Goal: Task Accomplishment & Management: Use online tool/utility

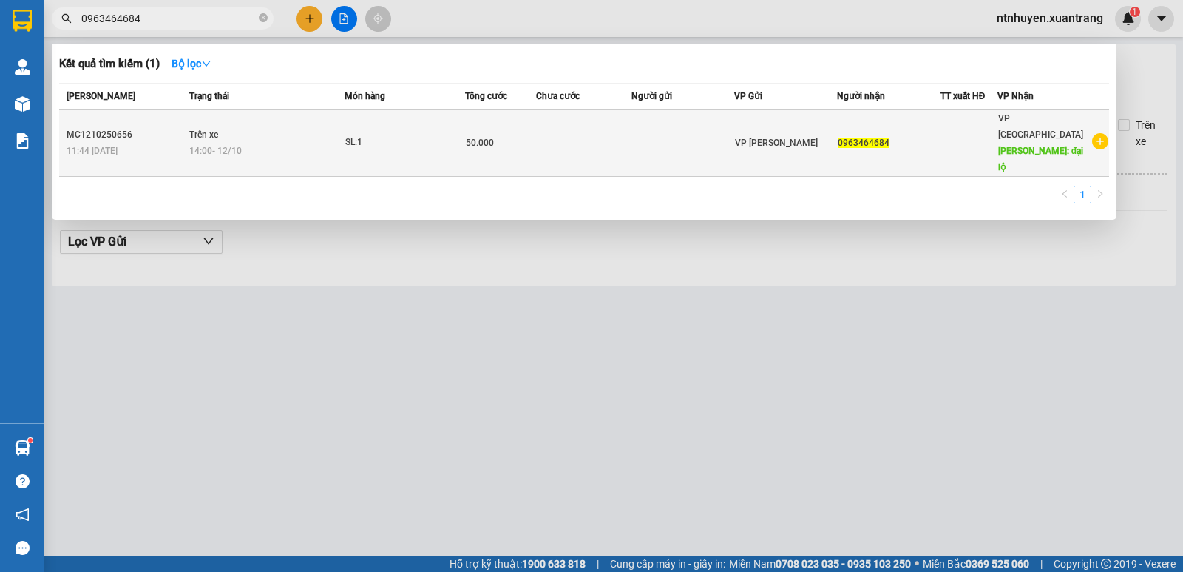
type input "0963464684"
click at [255, 143] on div "14:00 [DATE]" at bounding box center [266, 151] width 154 height 16
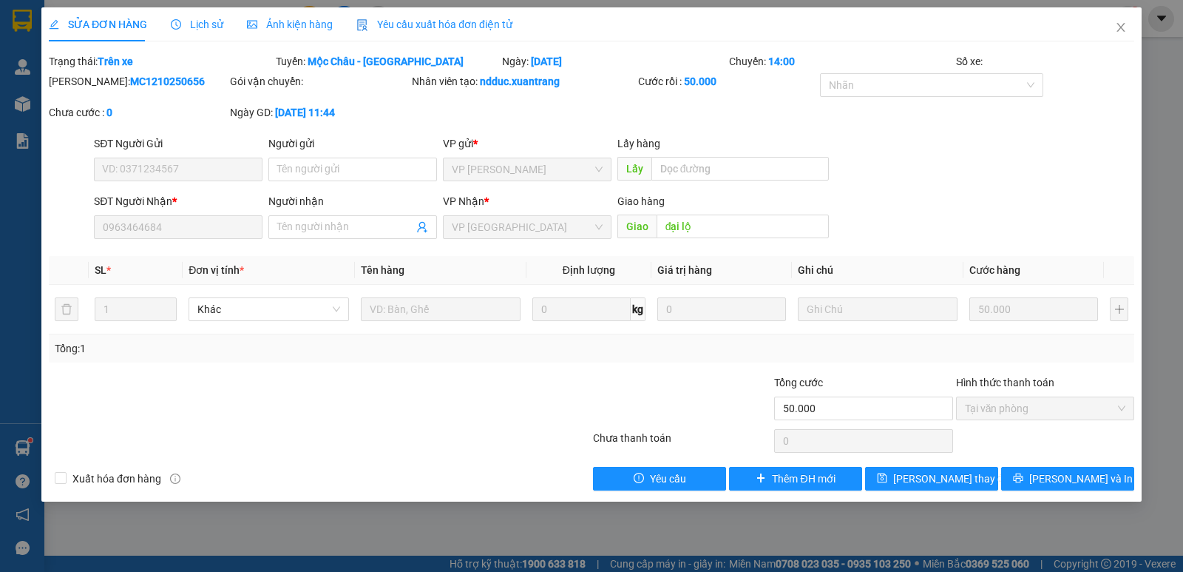
type input "0963464684"
type input "đại lộ"
type input "50.000"
click at [305, 24] on span "Ảnh kiện hàng" at bounding box center [290, 24] width 86 height 12
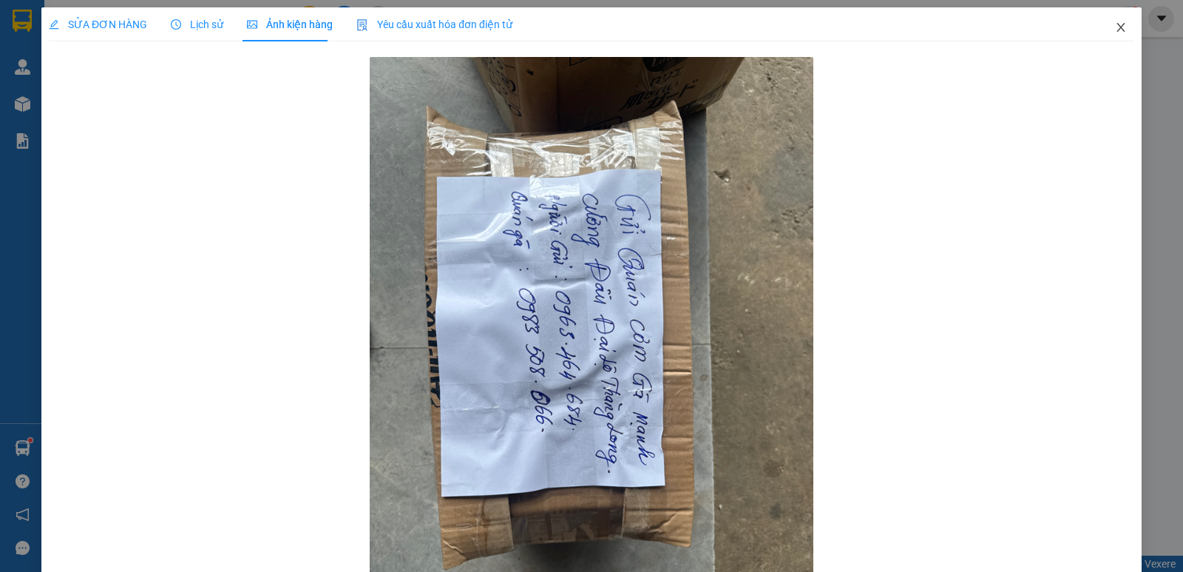
click at [1103, 30] on span "Close" at bounding box center [1120, 27] width 41 height 41
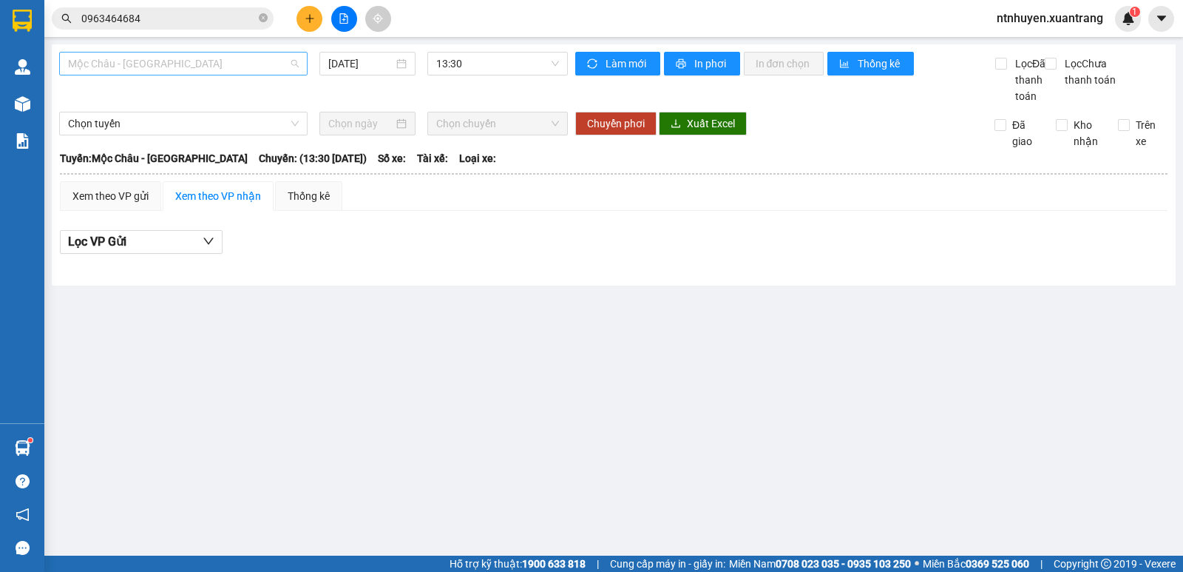
click at [196, 68] on span "Mộc Châu - [GEOGRAPHIC_DATA]" at bounding box center [183, 64] width 231 height 22
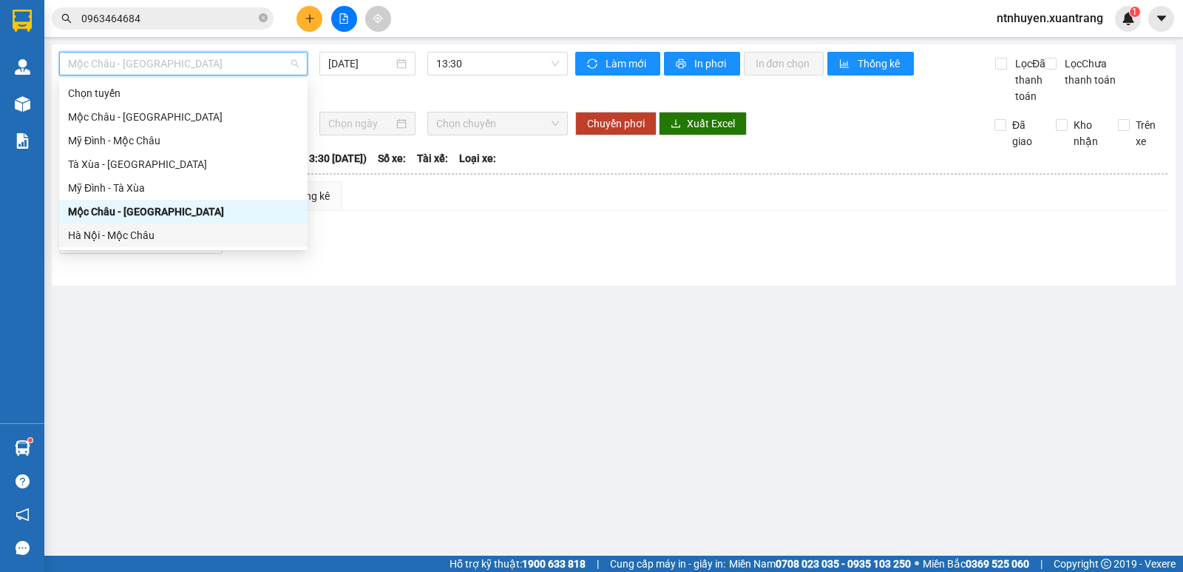
click at [129, 234] on div "Hà Nội - Mộc Châu" at bounding box center [183, 235] width 231 height 16
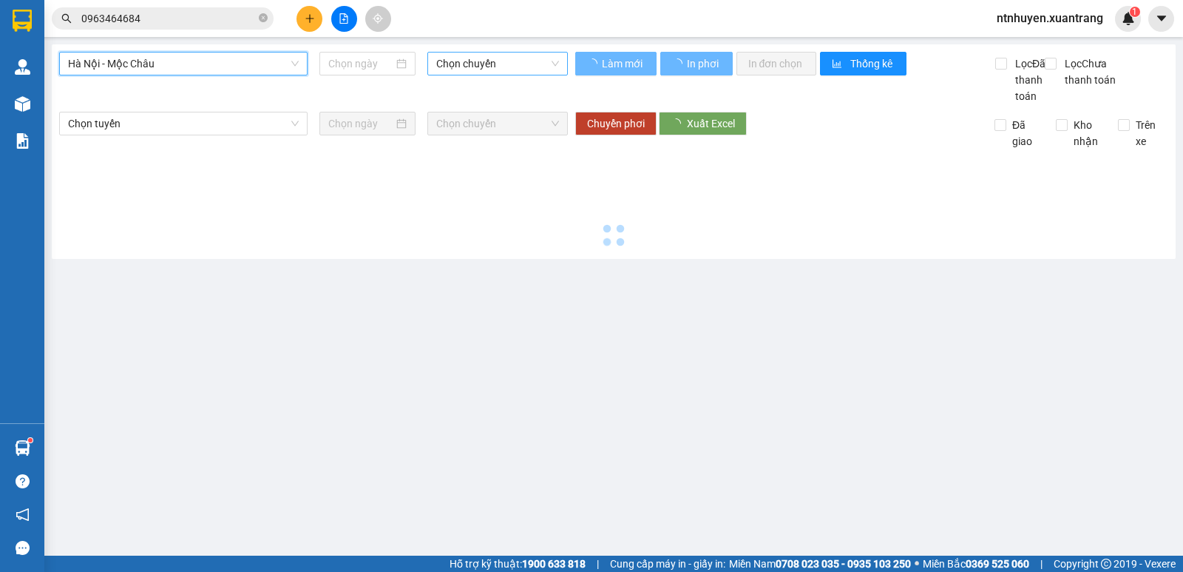
type input "[DATE]"
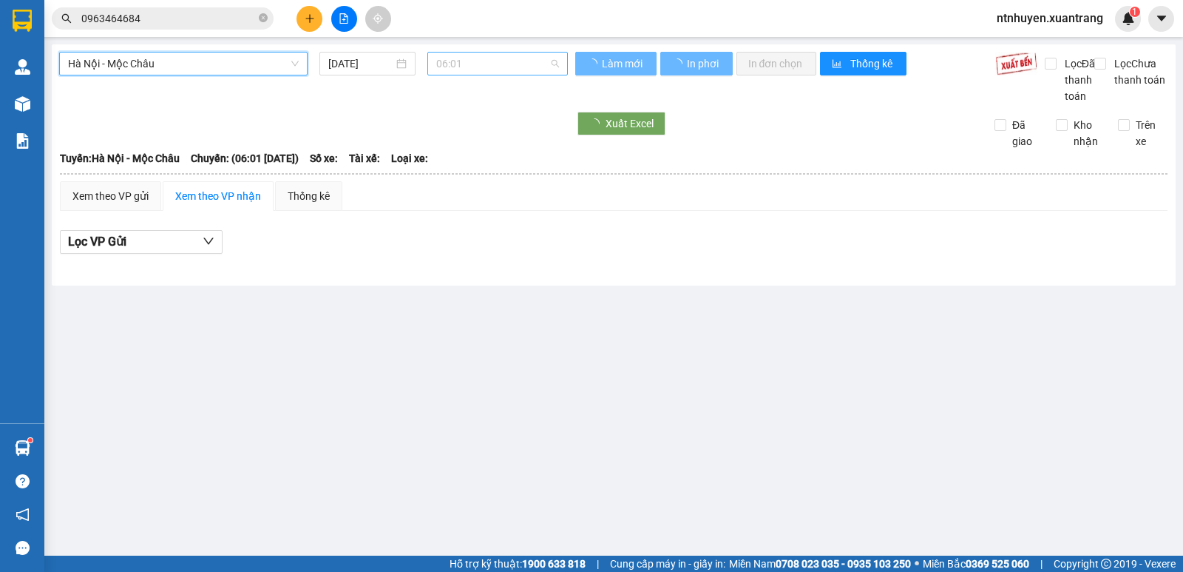
click at [499, 64] on span "06:01" at bounding box center [497, 64] width 122 height 22
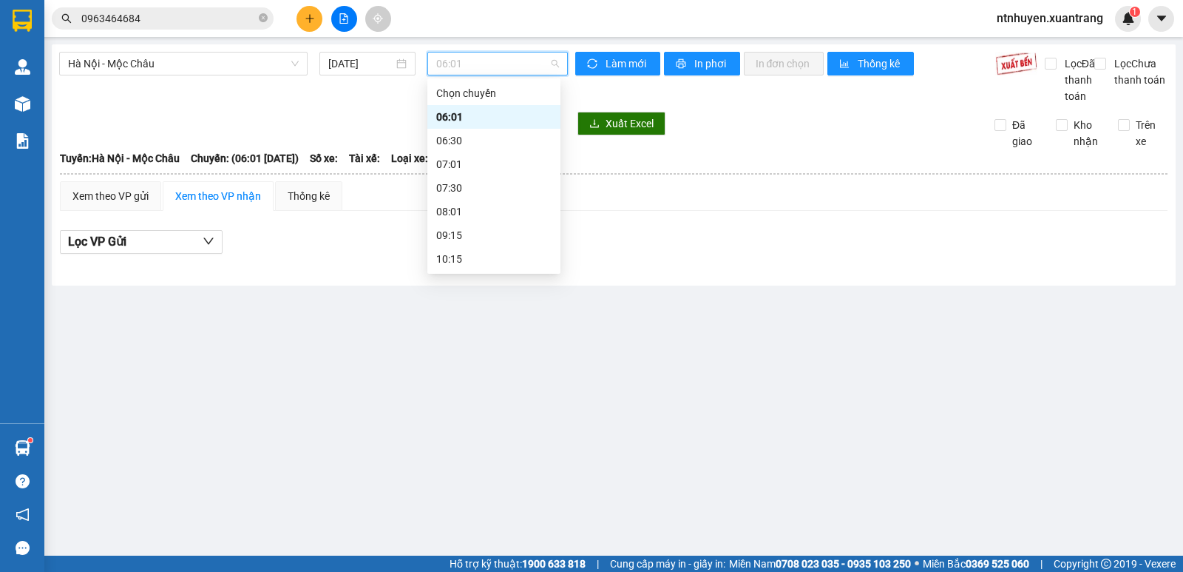
scroll to position [148, 0]
click at [461, 264] on div "16:15" at bounding box center [493, 253] width 133 height 24
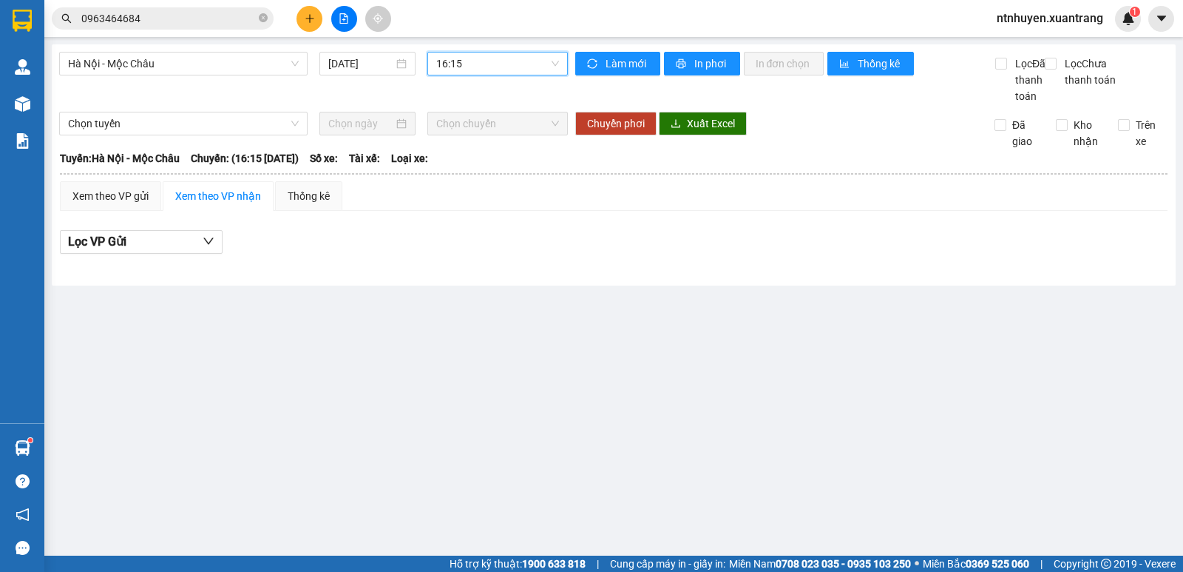
click at [466, 58] on span "16:15" at bounding box center [497, 64] width 122 height 22
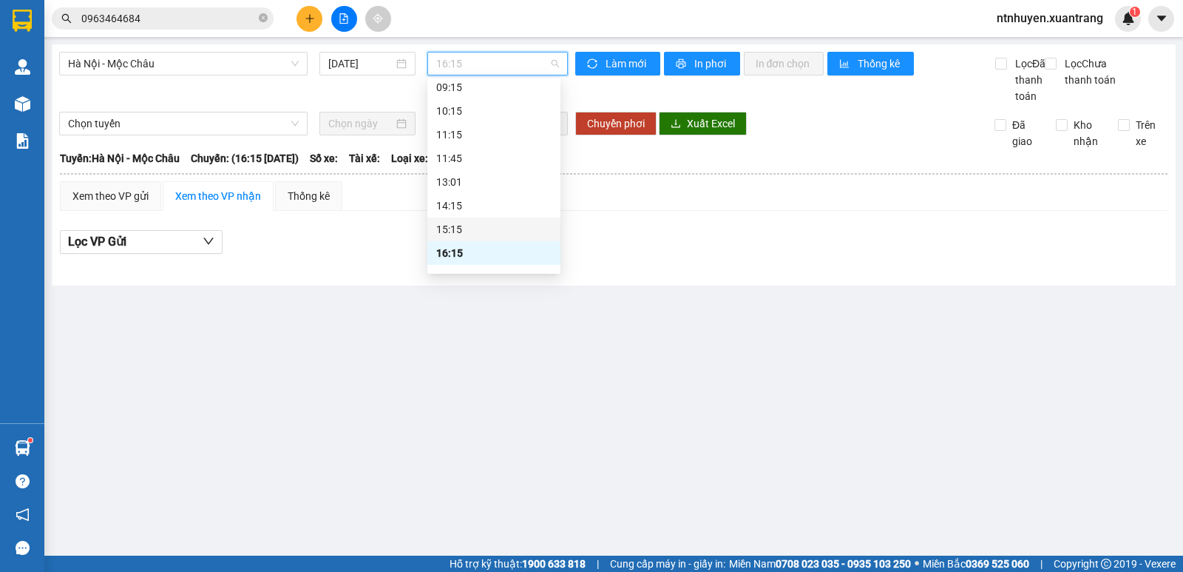
scroll to position [222, 0]
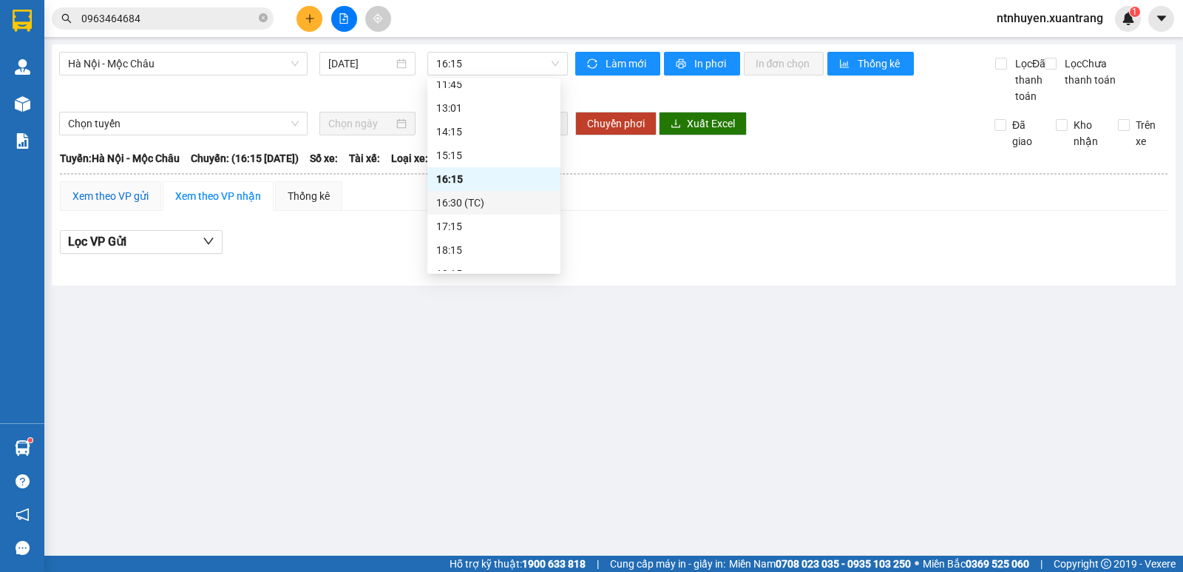
click at [123, 204] on div "Xem theo VP gửi" at bounding box center [110, 196] width 76 height 16
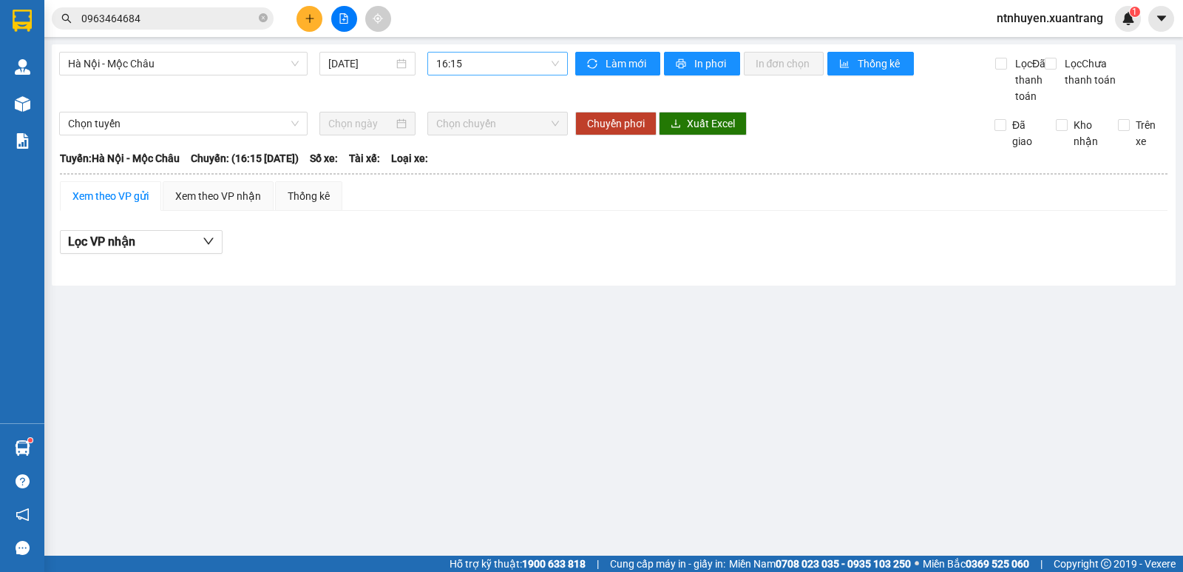
click at [458, 62] on span "16:15" at bounding box center [497, 64] width 122 height 22
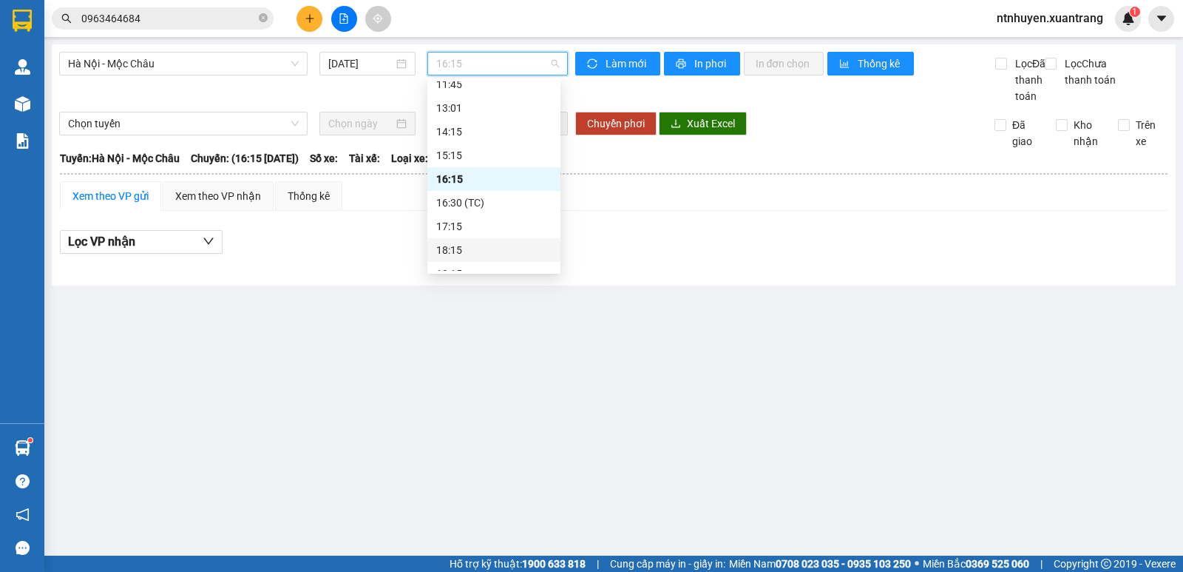
scroll to position [237, 0]
click at [475, 163] on div "16:15" at bounding box center [493, 164] width 115 height 16
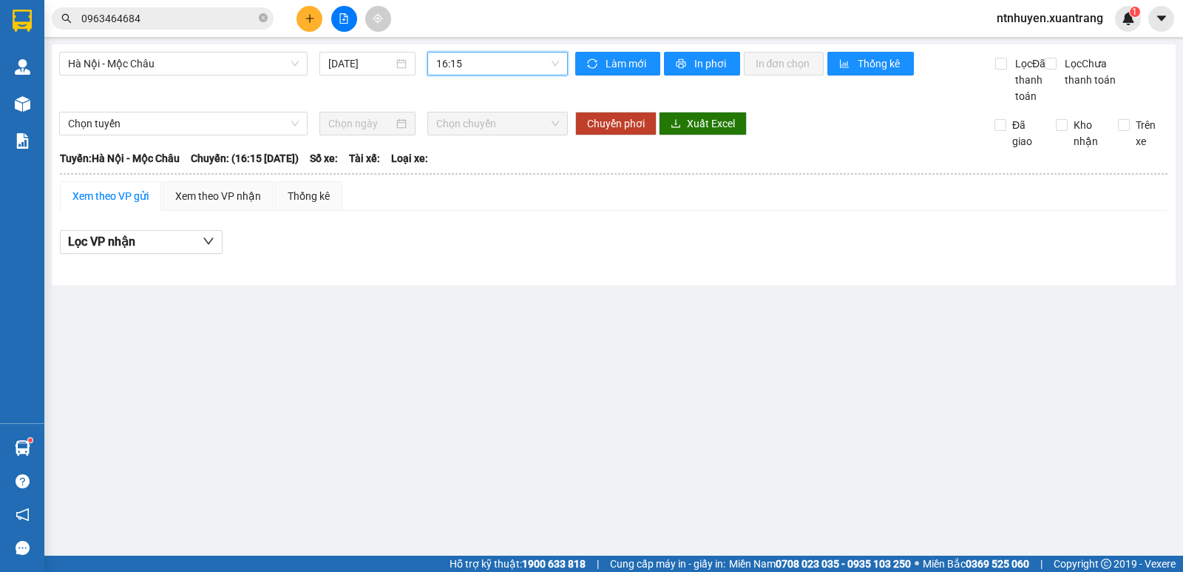
click at [462, 57] on span "16:15" at bounding box center [497, 64] width 122 height 22
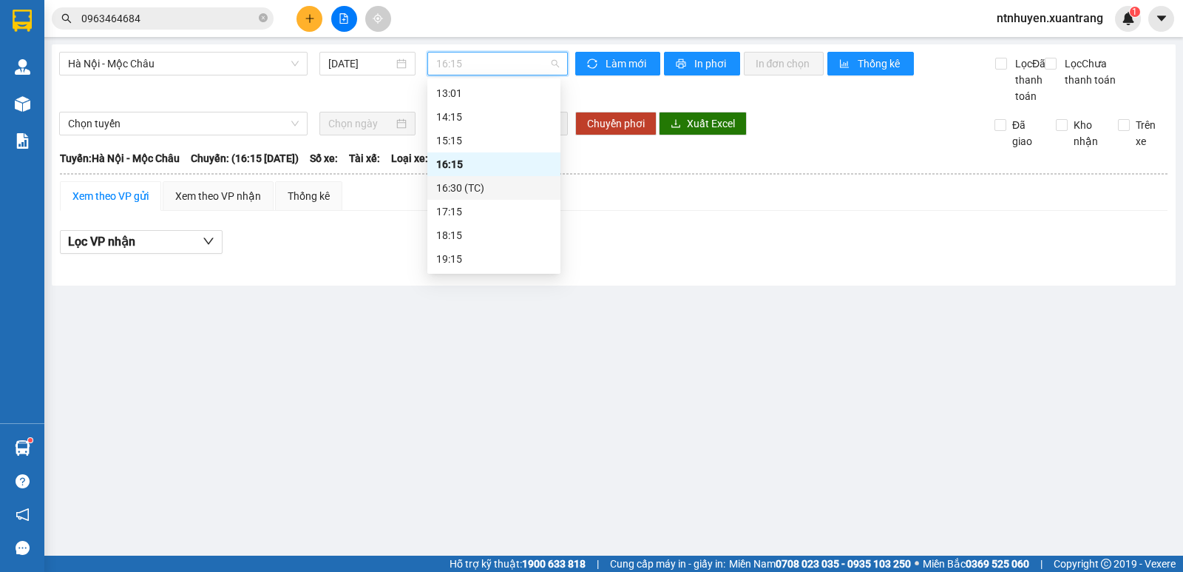
click at [464, 191] on div "16:30 (TC)" at bounding box center [493, 188] width 115 height 16
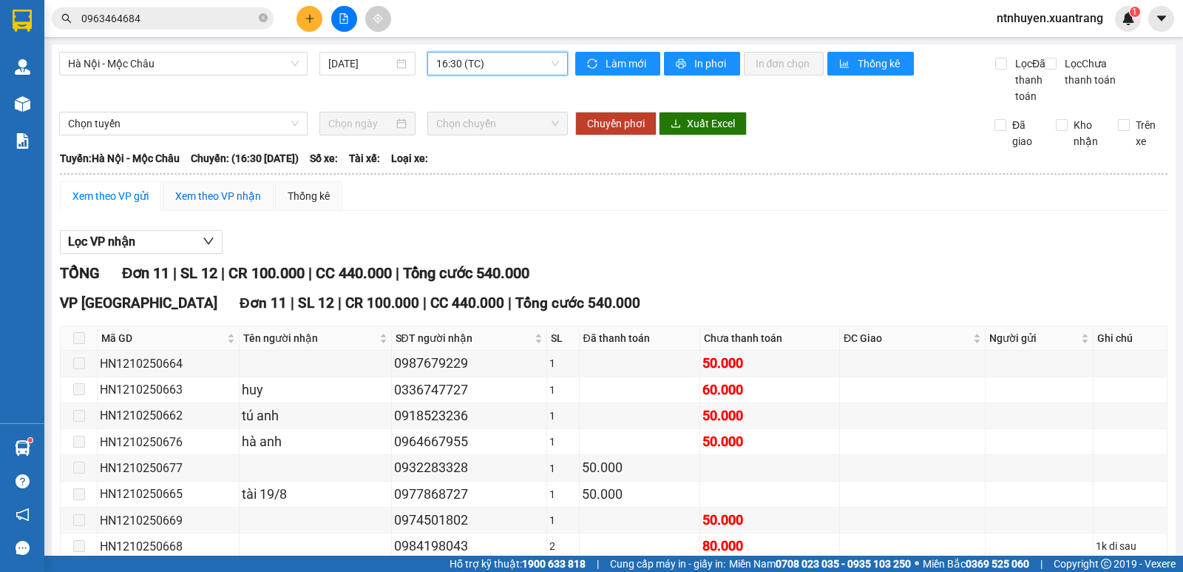
click at [244, 204] on div "Xem theo VP nhận" at bounding box center [218, 196] width 86 height 16
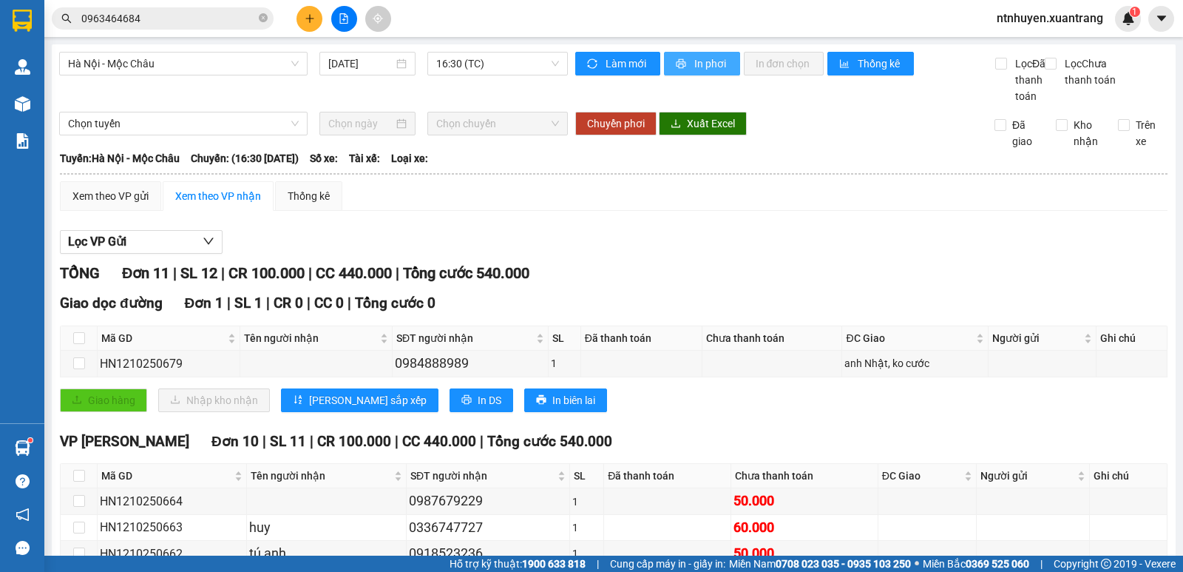
click at [695, 67] on span "In phơi" at bounding box center [711, 63] width 34 height 16
click at [463, 62] on span "16:30 (TC)" at bounding box center [497, 64] width 122 height 22
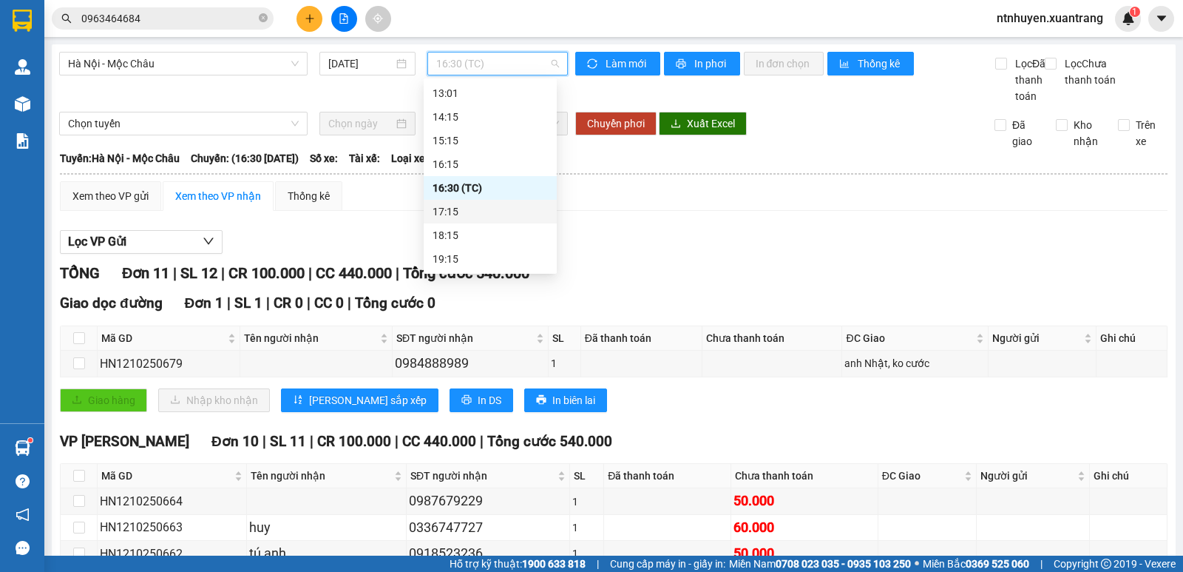
click at [461, 213] on div "17:15" at bounding box center [490, 211] width 115 height 16
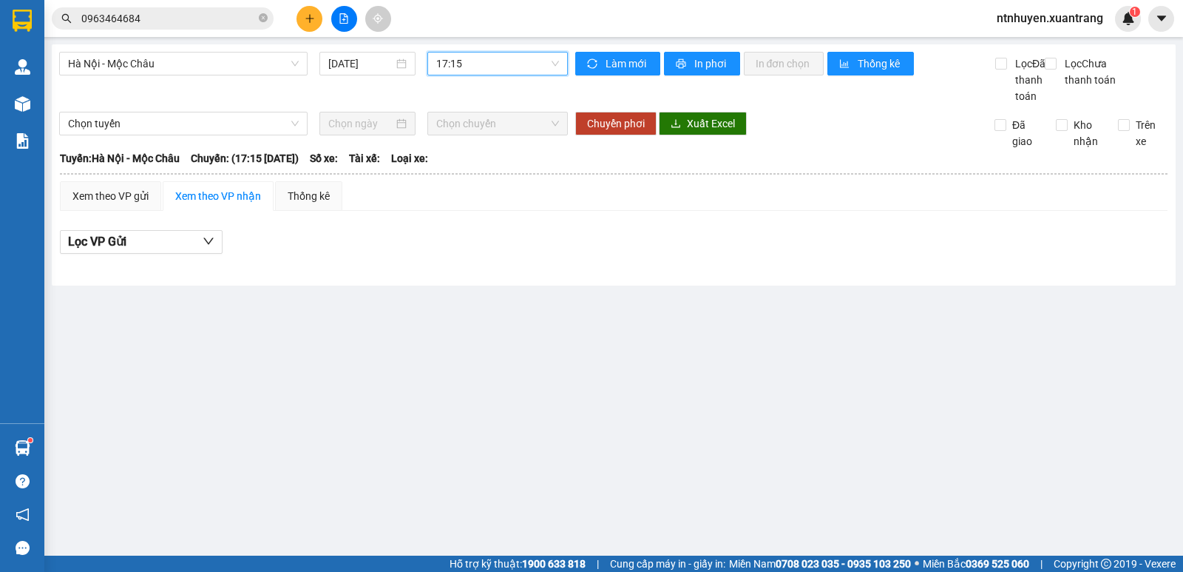
click at [512, 65] on span "17:15" at bounding box center [497, 64] width 122 height 22
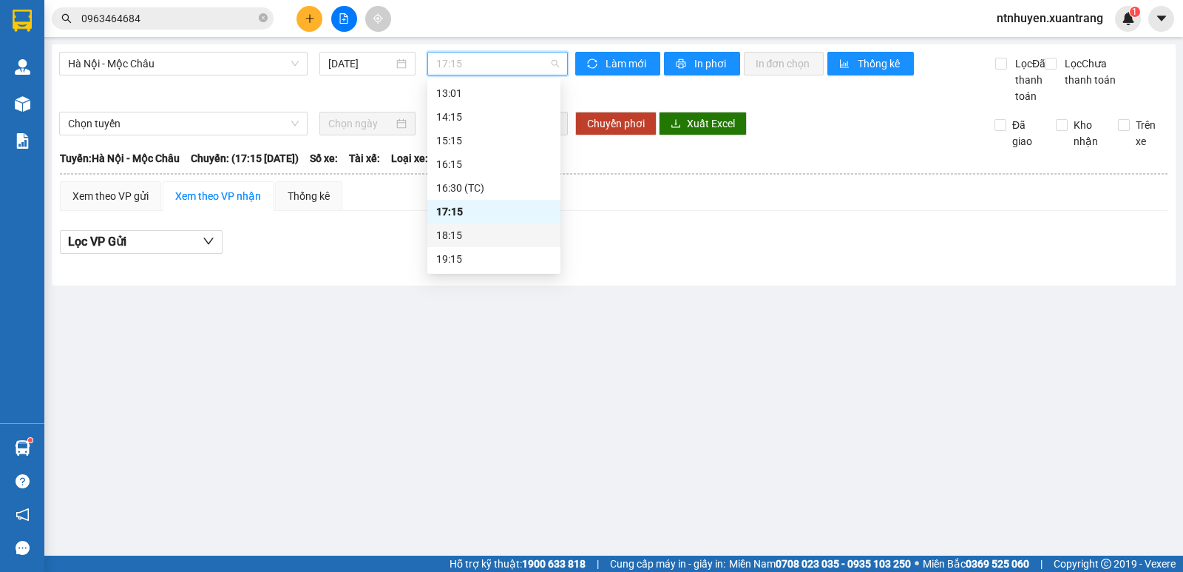
click at [473, 227] on div "18:15" at bounding box center [493, 235] width 115 height 16
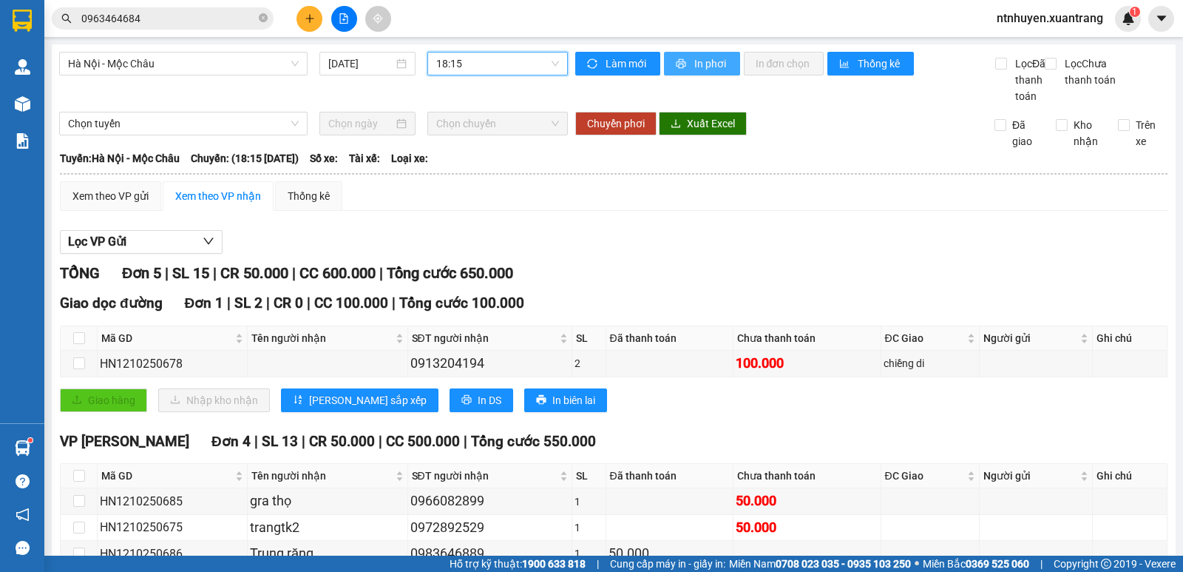
click at [696, 72] on button "In phơi" at bounding box center [702, 64] width 76 height 24
click at [459, 60] on span "18:15" at bounding box center [497, 64] width 122 height 22
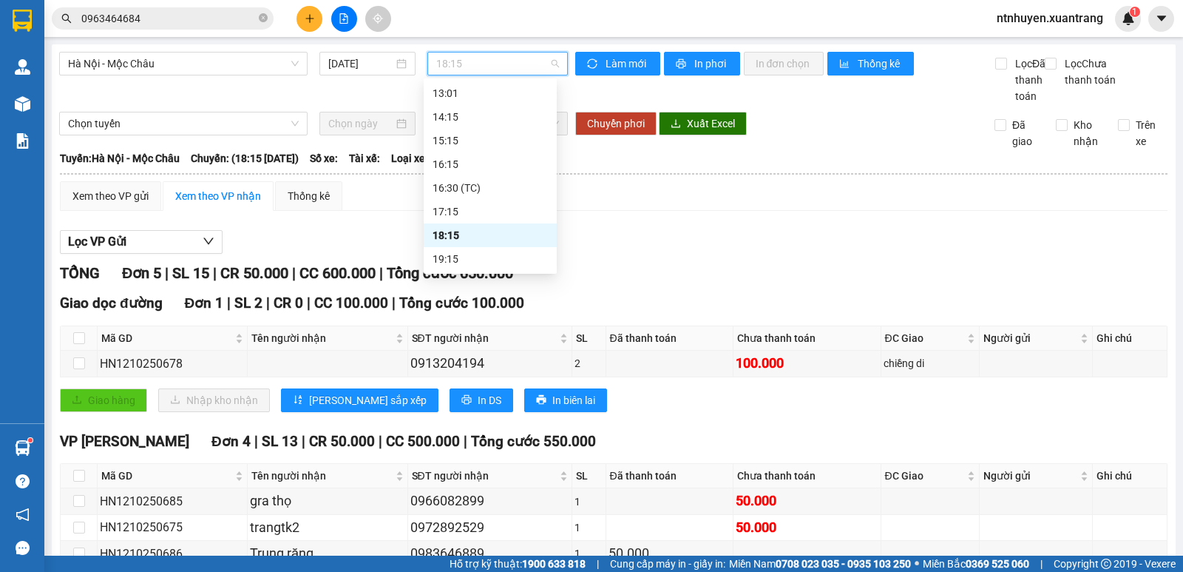
click at [480, 251] on div "19:15" at bounding box center [490, 259] width 115 height 16
